Goal: Check status: Check status

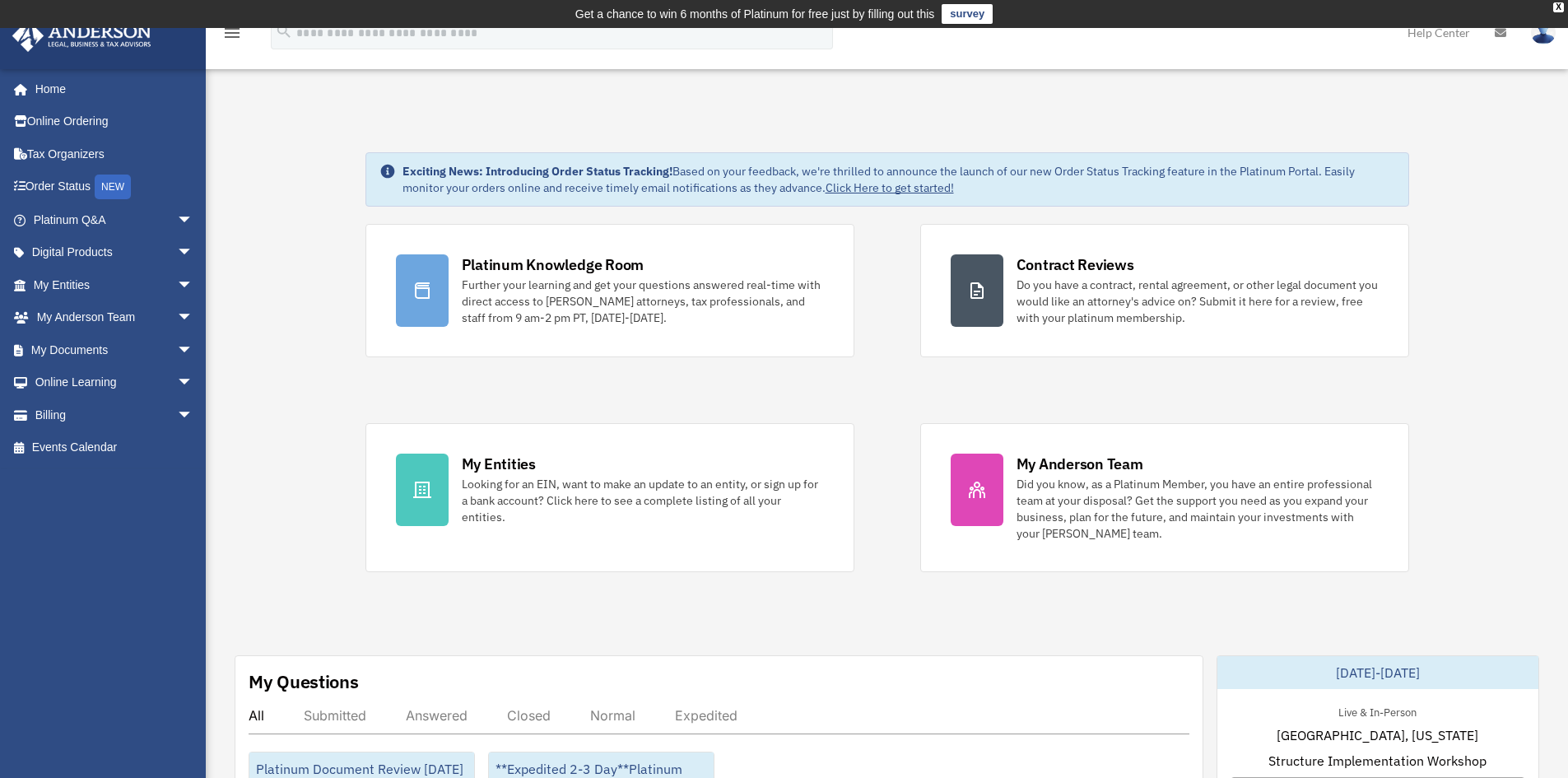
scroll to position [412, 0]
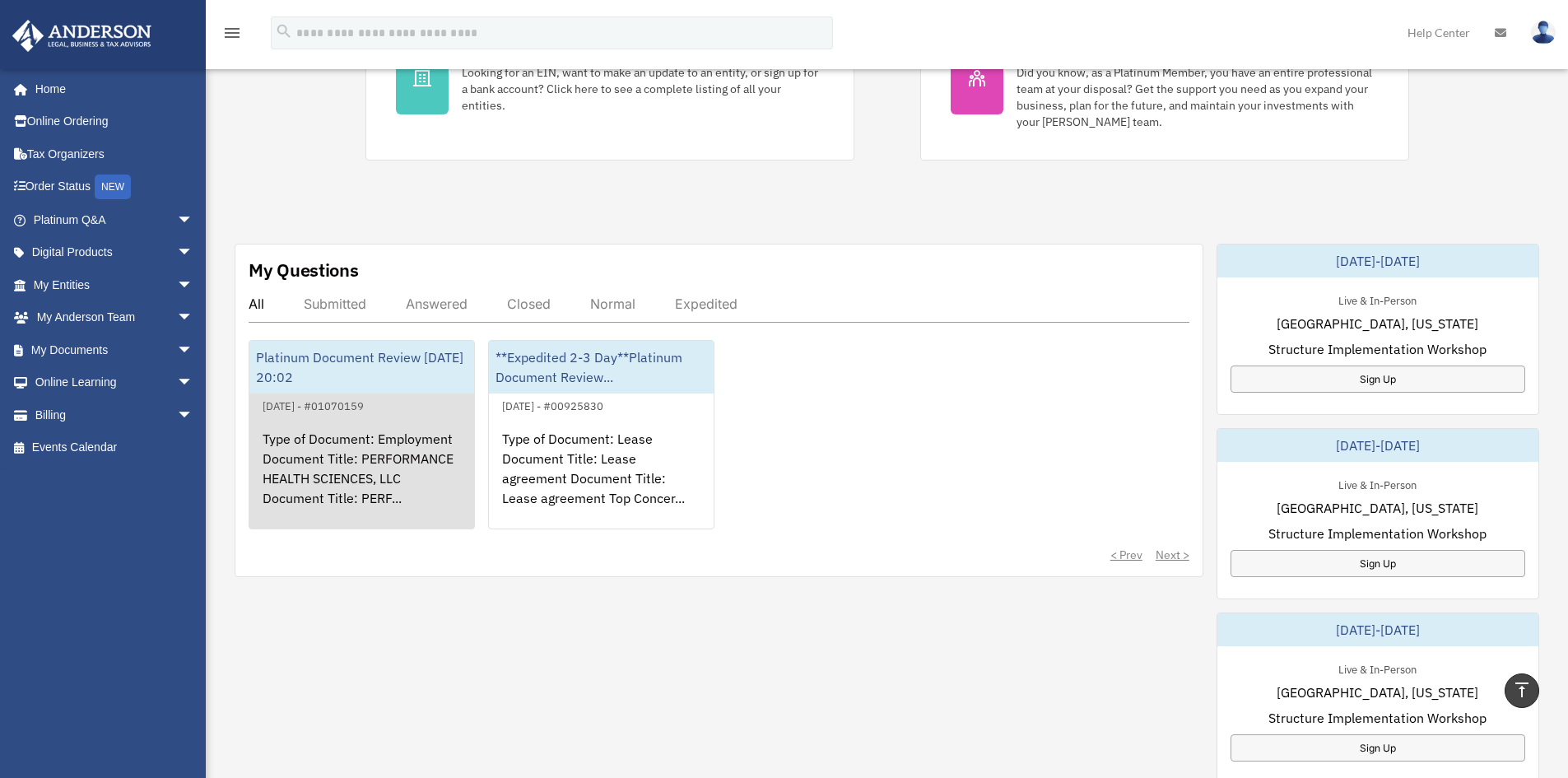
click at [332, 400] on div "[DATE] - #01070159" at bounding box center [313, 404] width 128 height 17
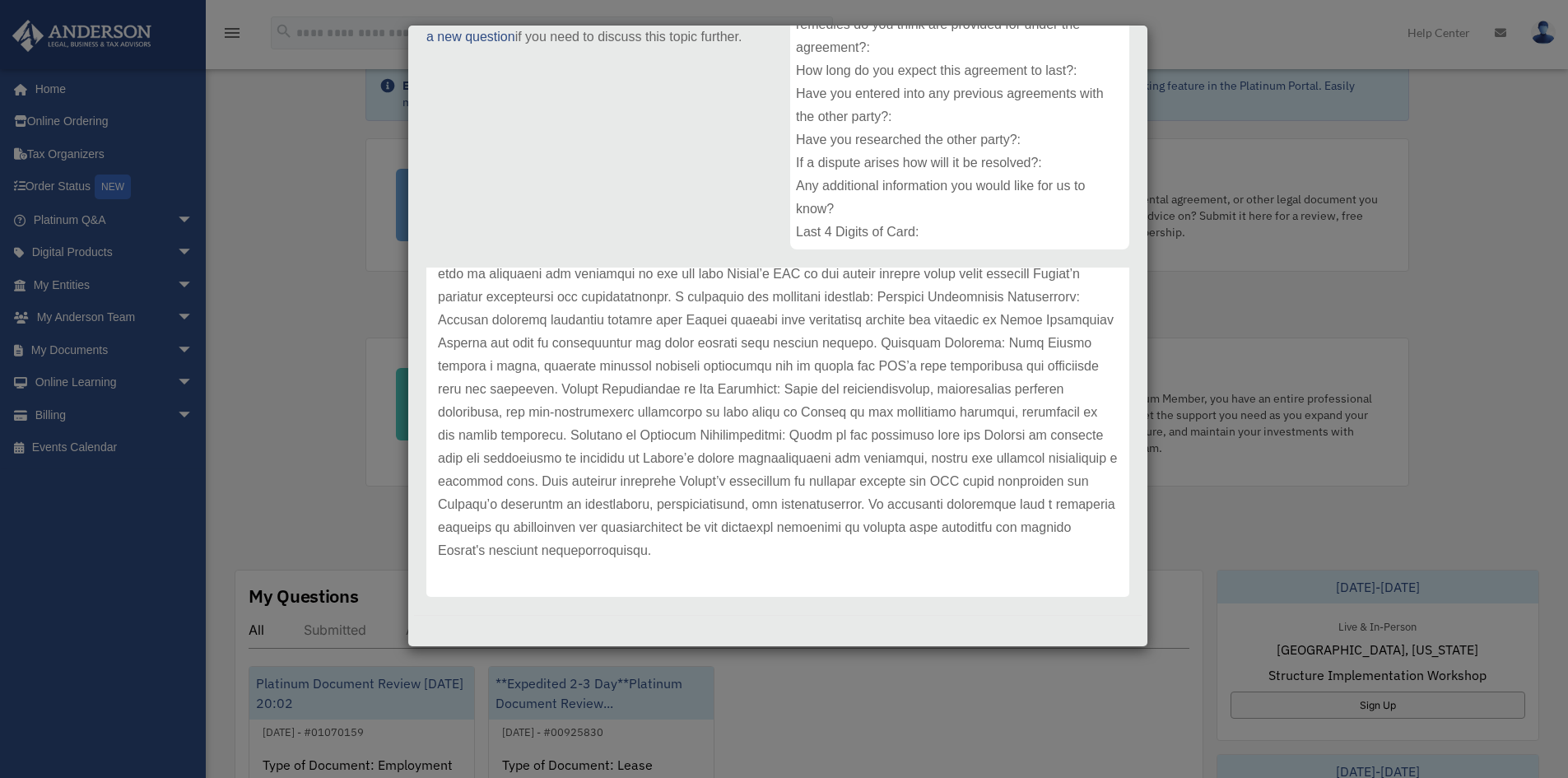
scroll to position [246, 0]
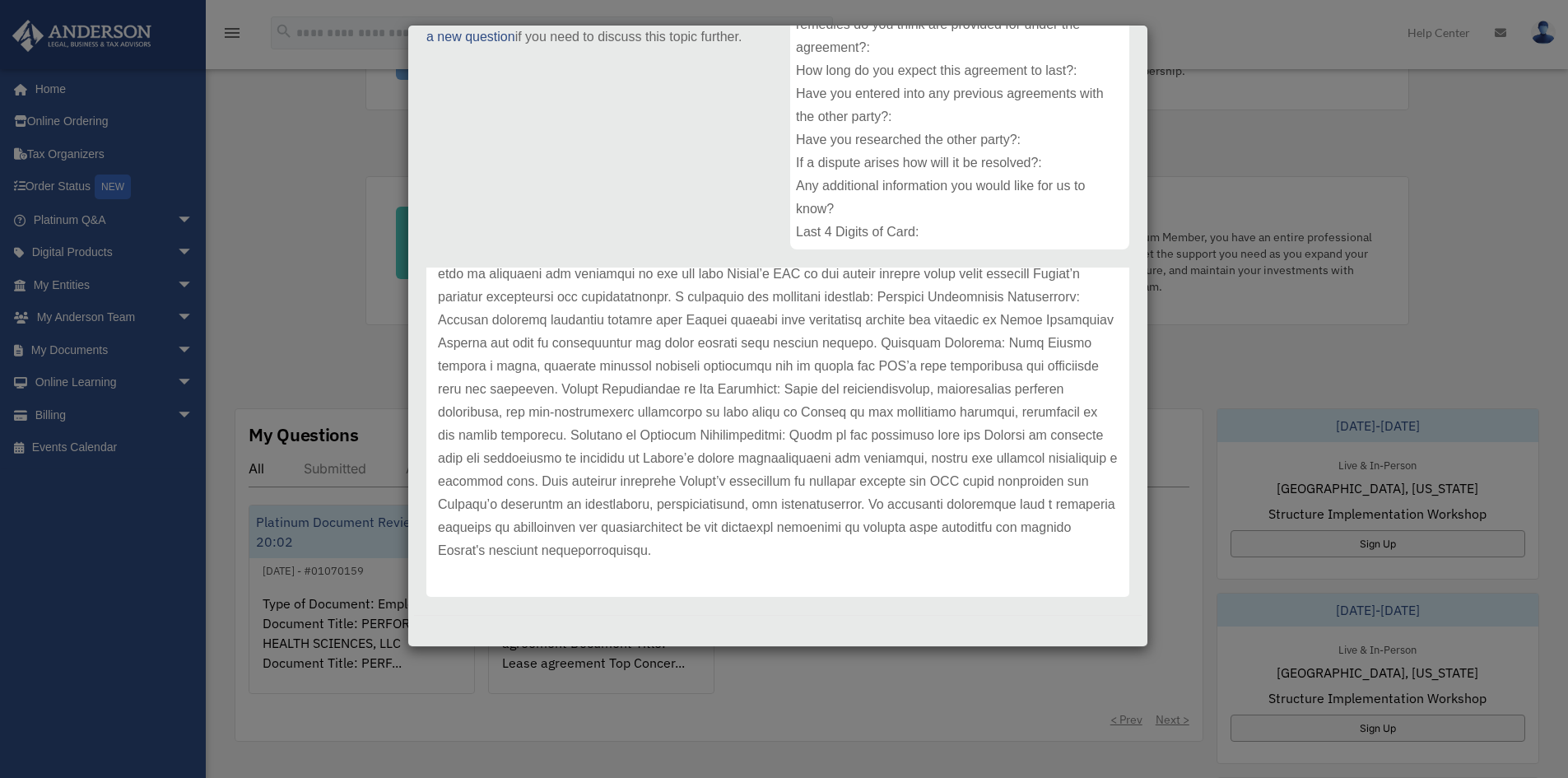
click at [292, 348] on div "Case Detail × Platinum Document Review 08/07/2025 20:02 Case Number 01070159 Cr…" at bounding box center [784, 389] width 1568 height 778
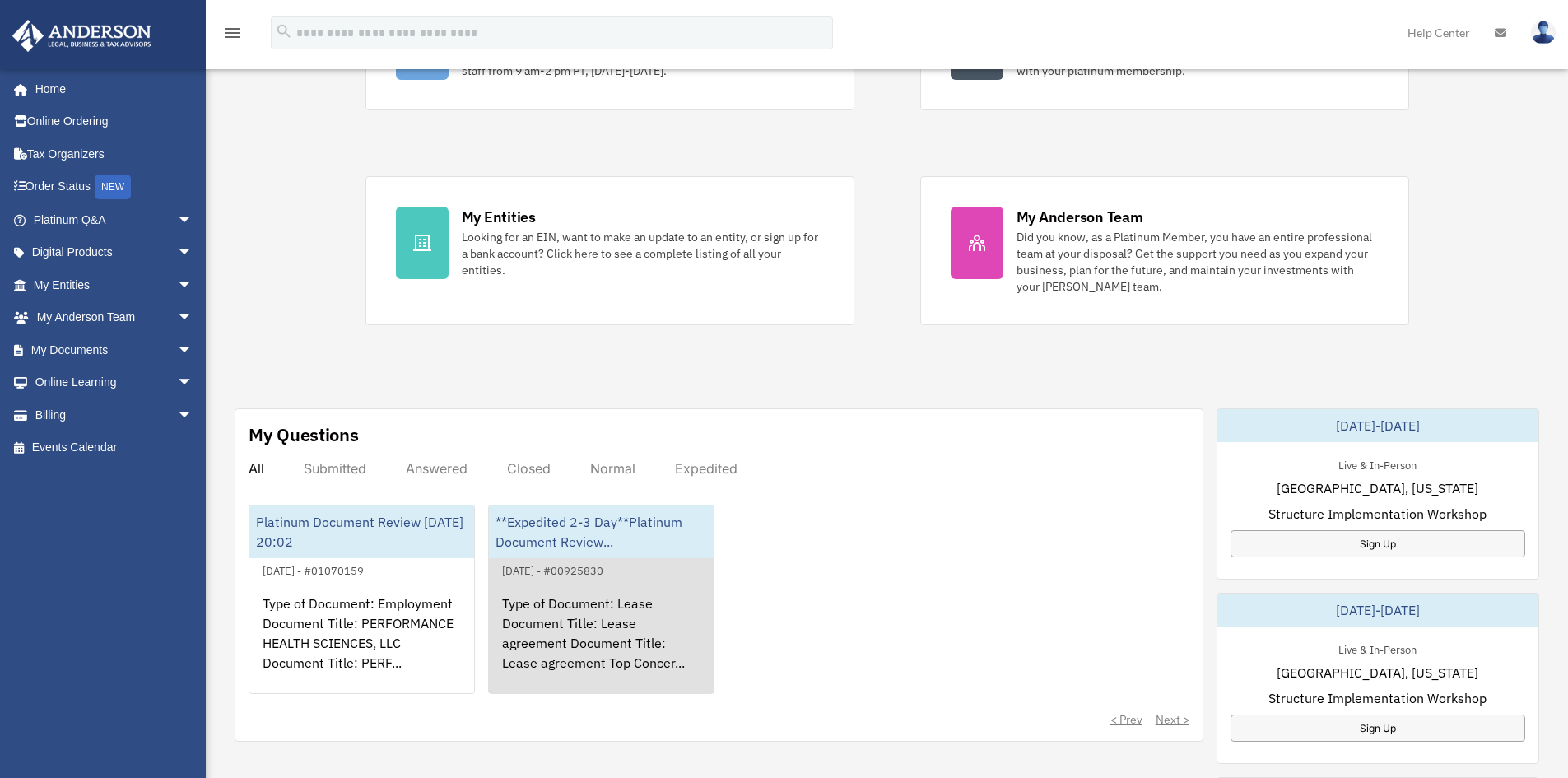
click at [612, 590] on div "Type of Document: Lease Document Title: Lease agreement Document Title: Lease a…" at bounding box center [601, 644] width 225 height 129
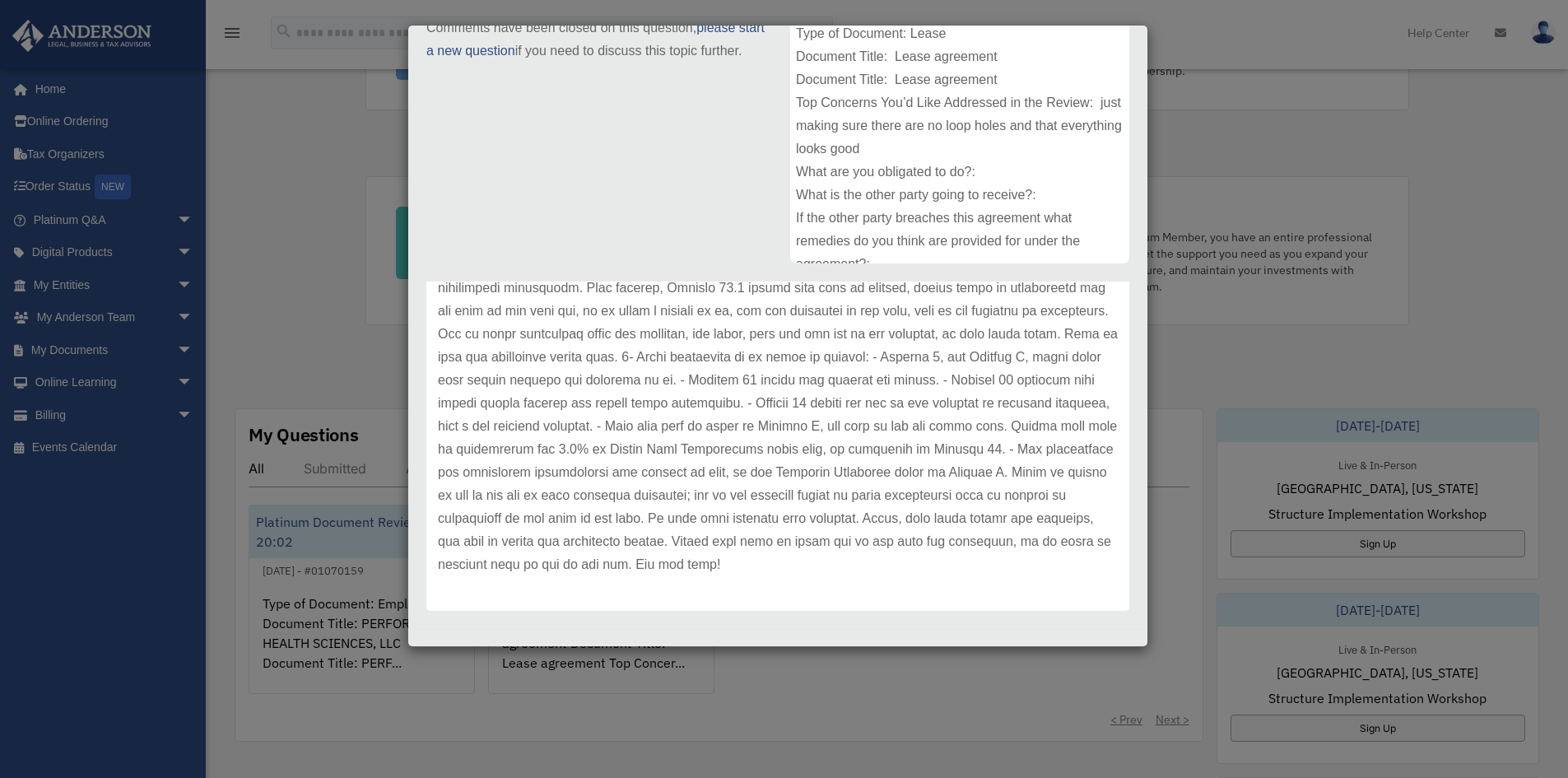
click at [929, 662] on div "Case Detail × **Expedited 2-3 Day**Platinum Document Review 04/02/2025 13:19 Ca…" at bounding box center [784, 389] width 1568 height 778
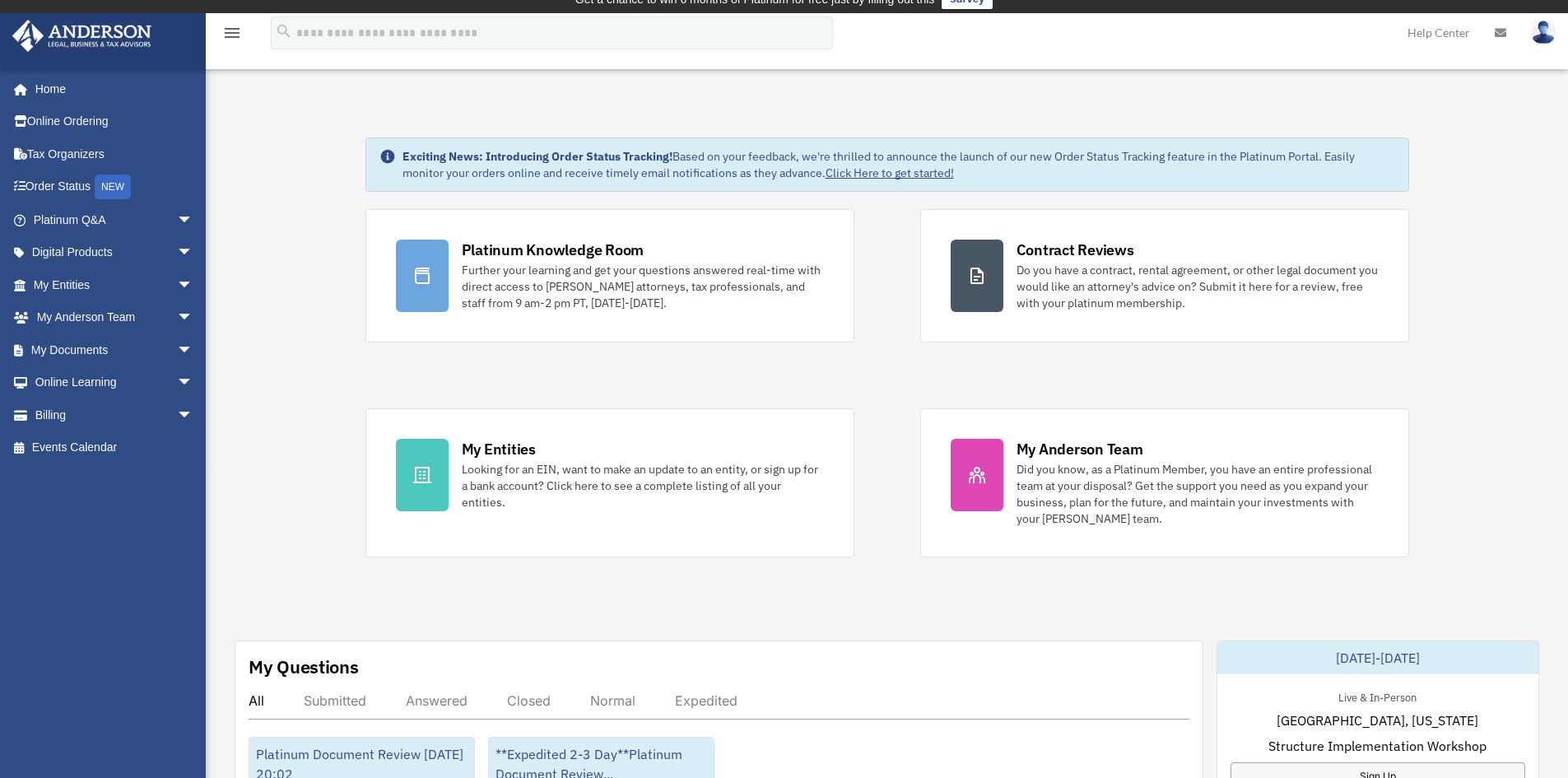
scroll to position [0, 0]
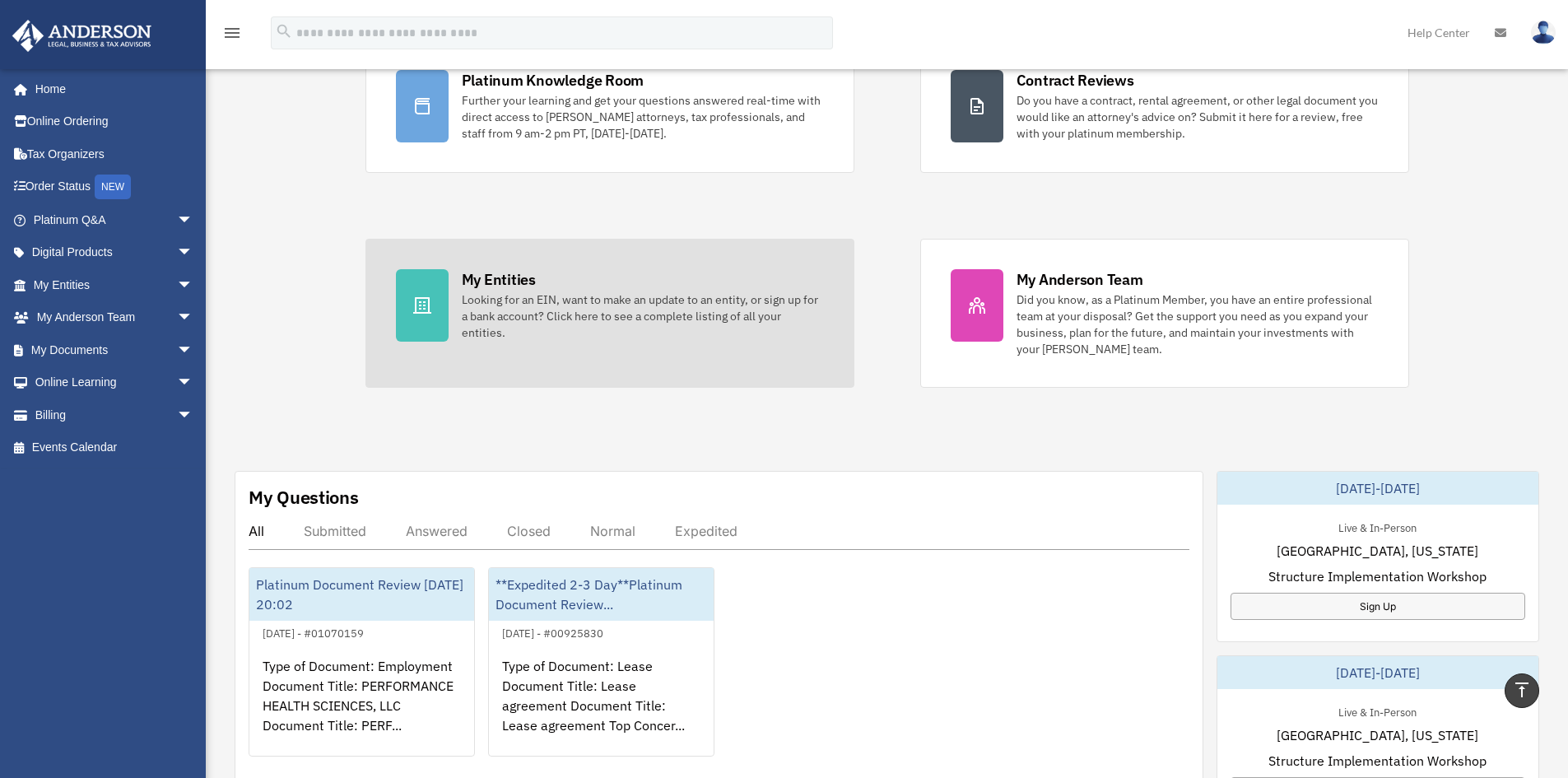
scroll to position [82, 0]
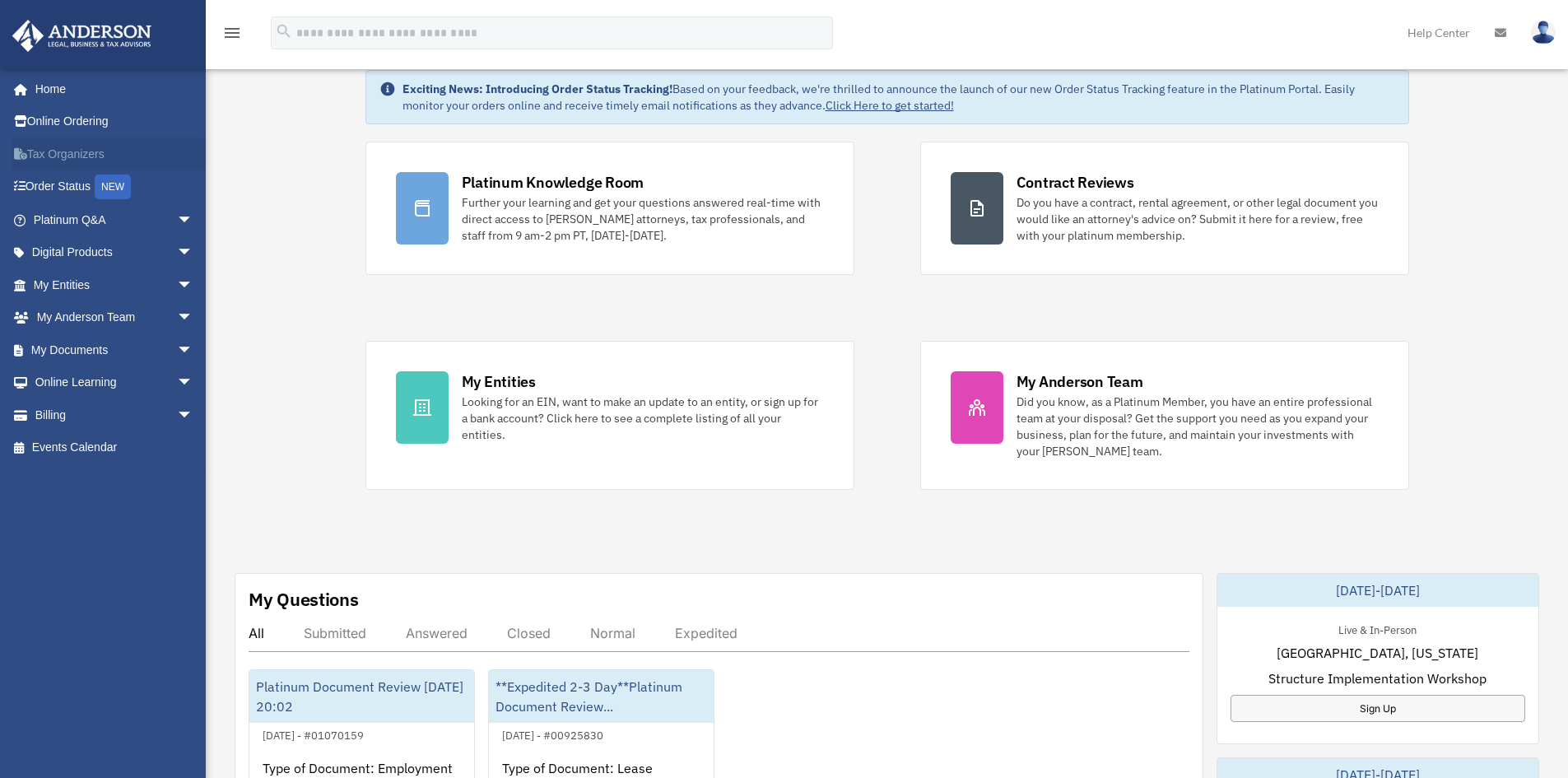
click at [73, 146] on link "Tax Organizers" at bounding box center [115, 153] width 207 height 33
